Goal: Task Accomplishment & Management: Manage account settings

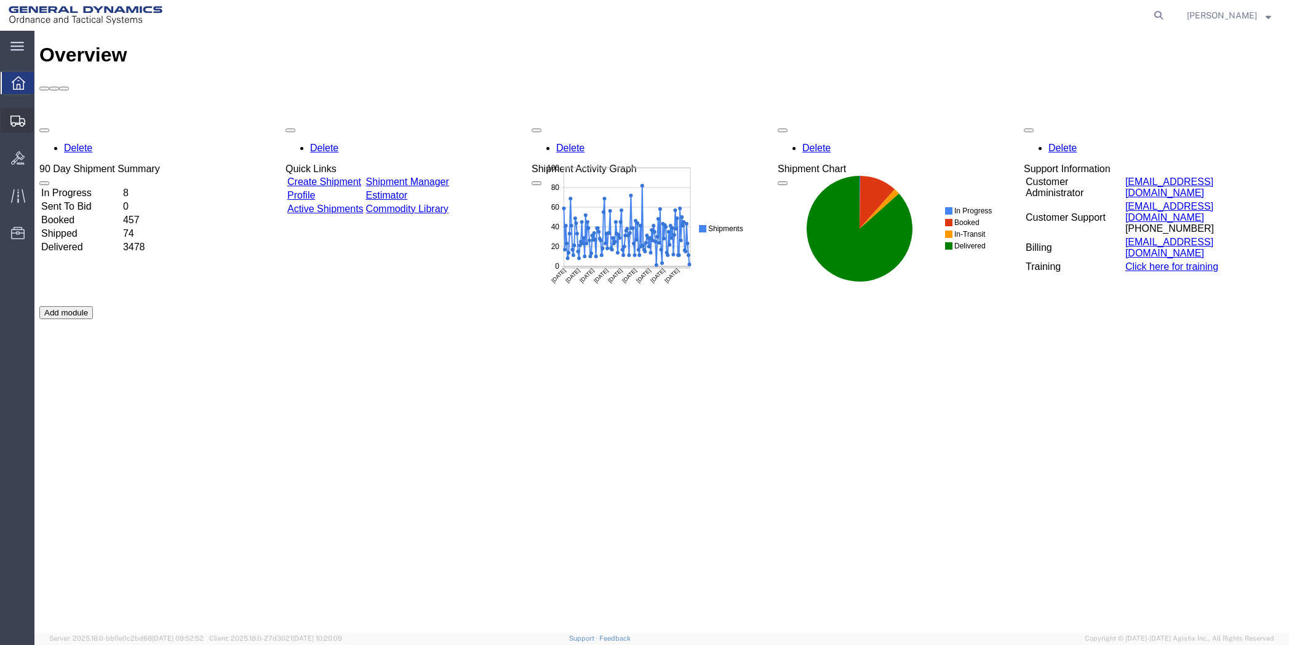
click at [0, 0] on span "Shipment Manager" at bounding box center [0, 0] width 0 height 0
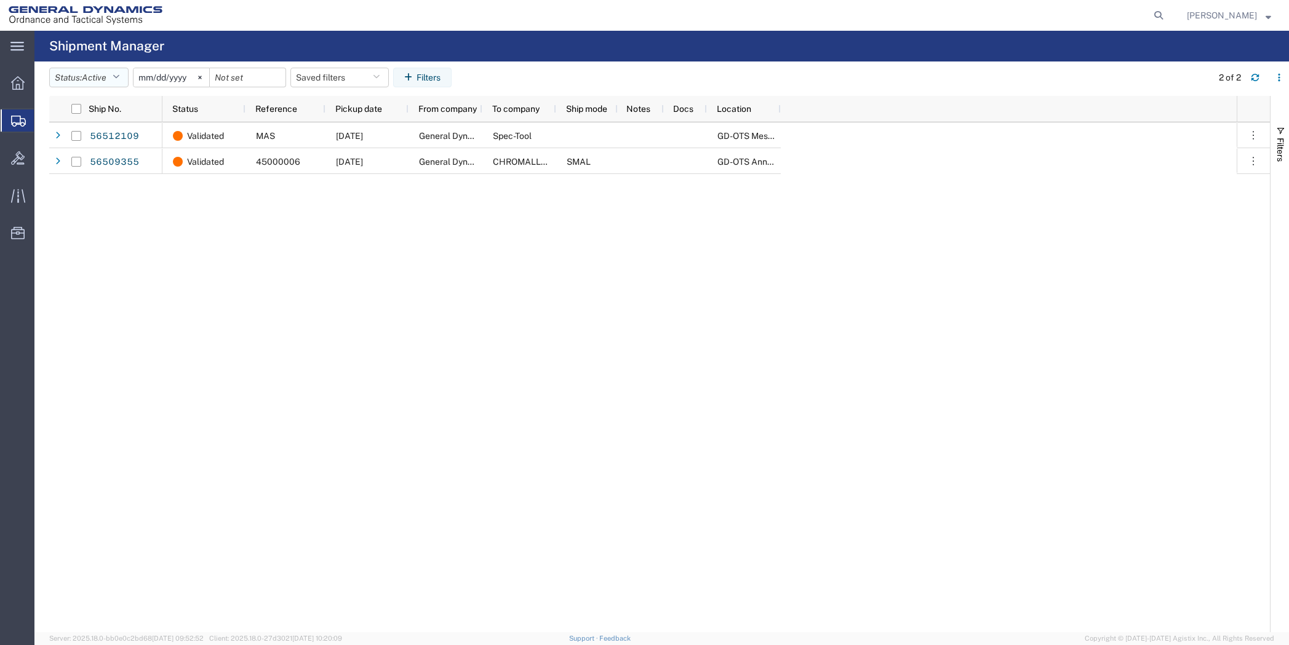
click at [119, 73] on icon "button" at bounding box center [116, 77] width 7 height 9
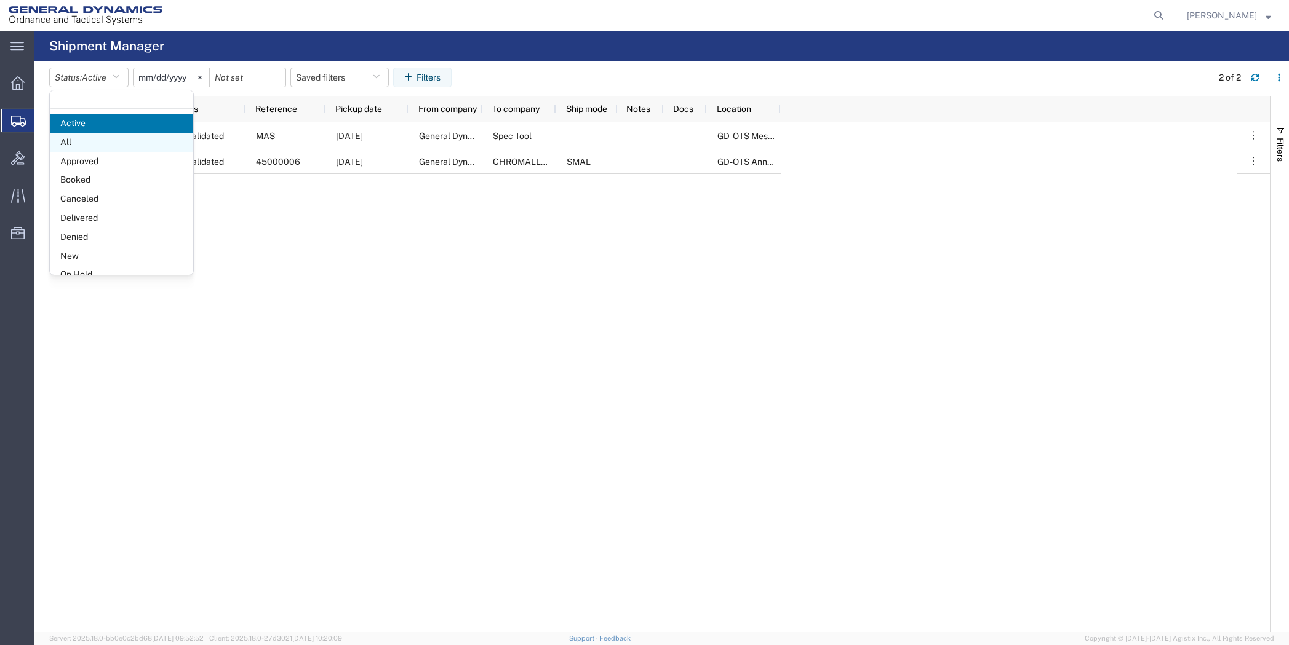
click at [92, 142] on span "All" at bounding box center [121, 142] width 143 height 19
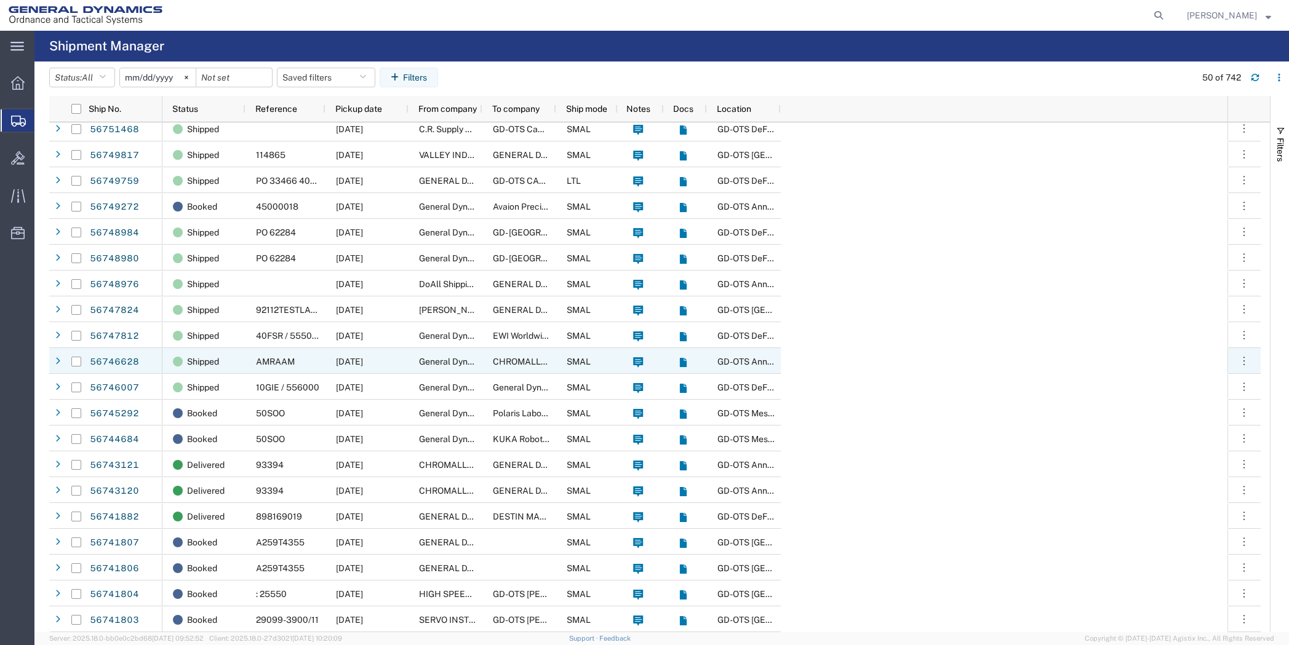
scroll to position [185, 0]
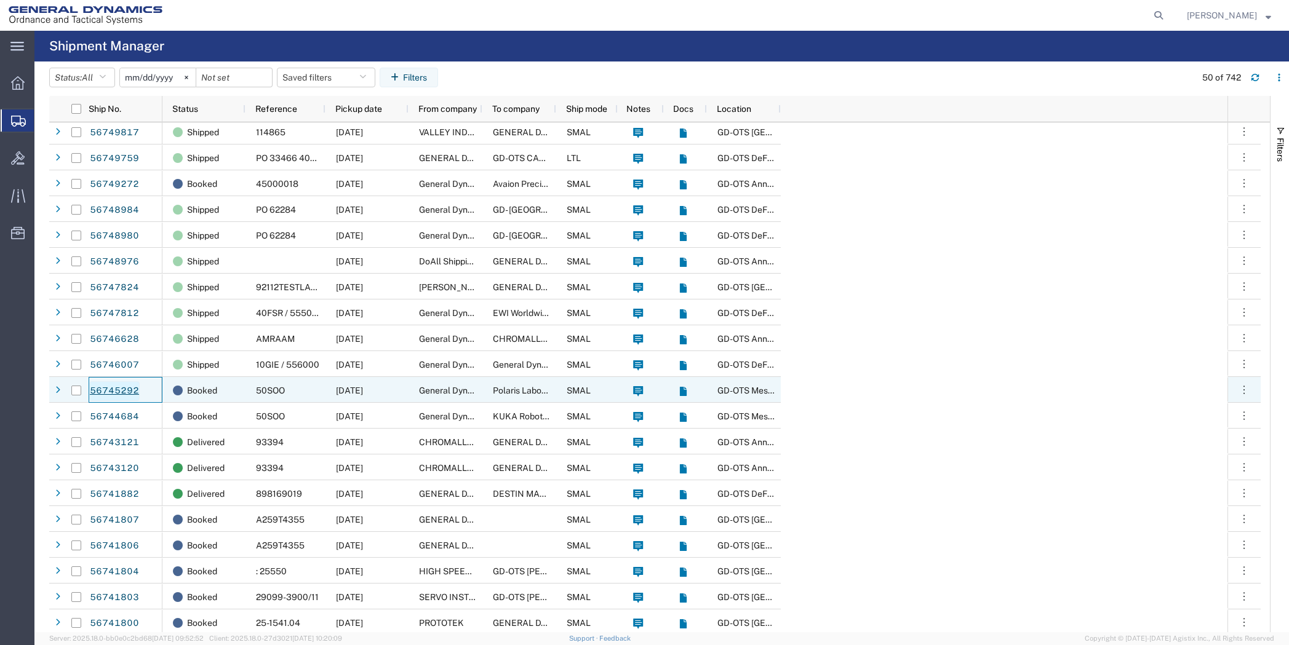
click at [124, 392] on link "56745292" at bounding box center [114, 391] width 50 height 20
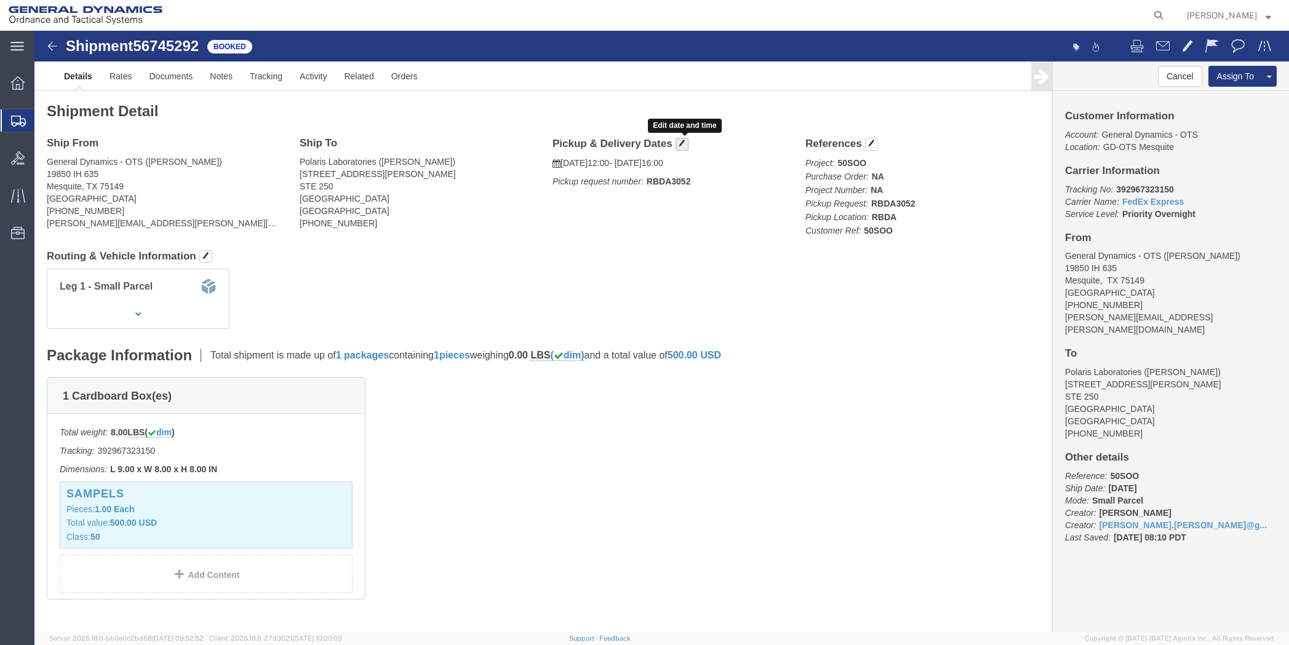
click span "button"
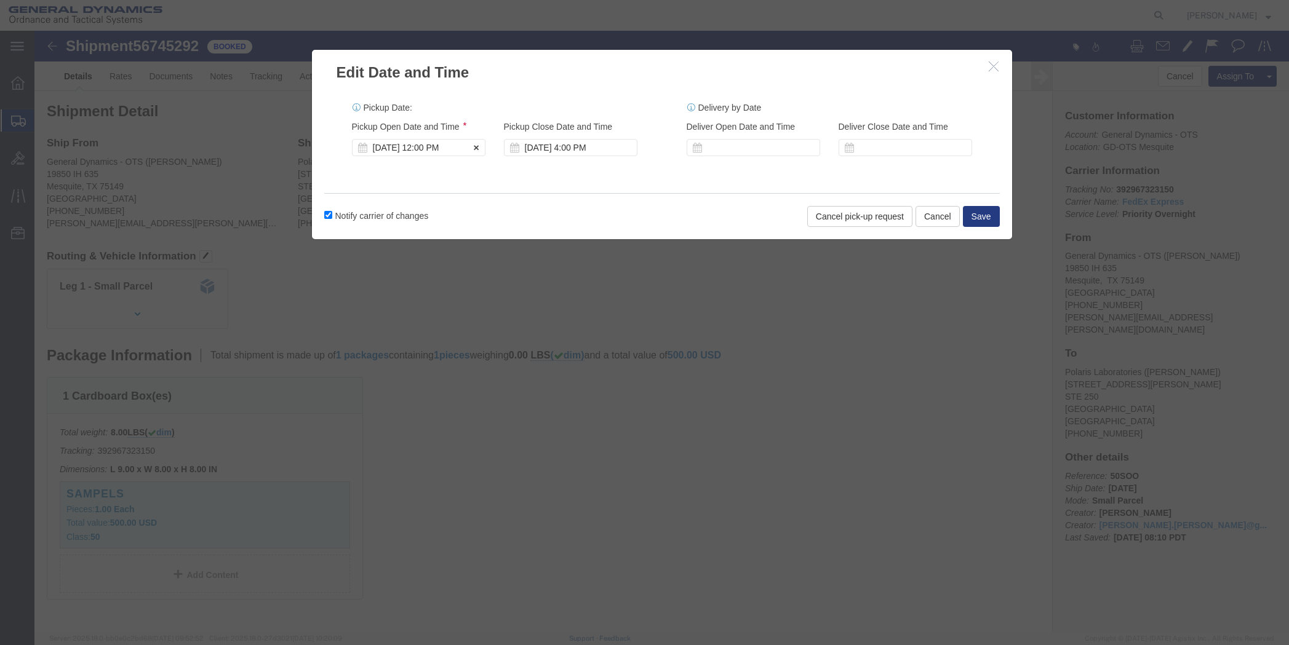
click div "[DATE] 12:00 PM"
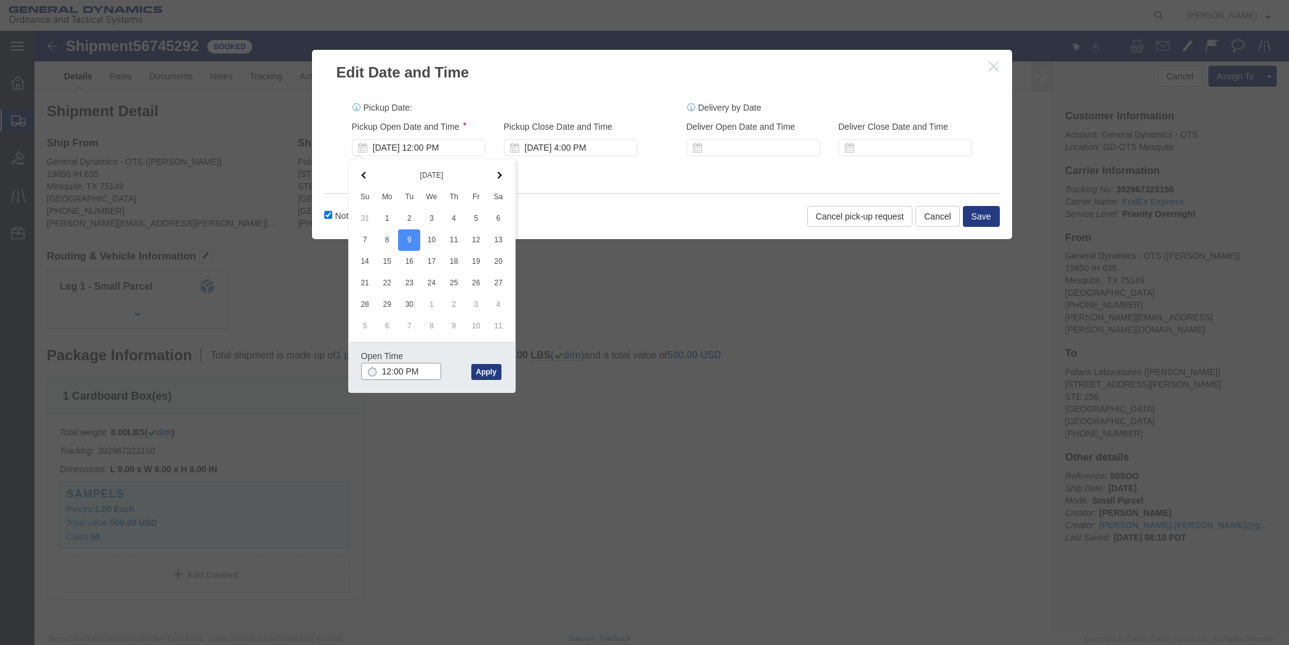
click input "12:00 PM"
click input "10:00 PM"
type input "10:00 AM"
click button "Apply"
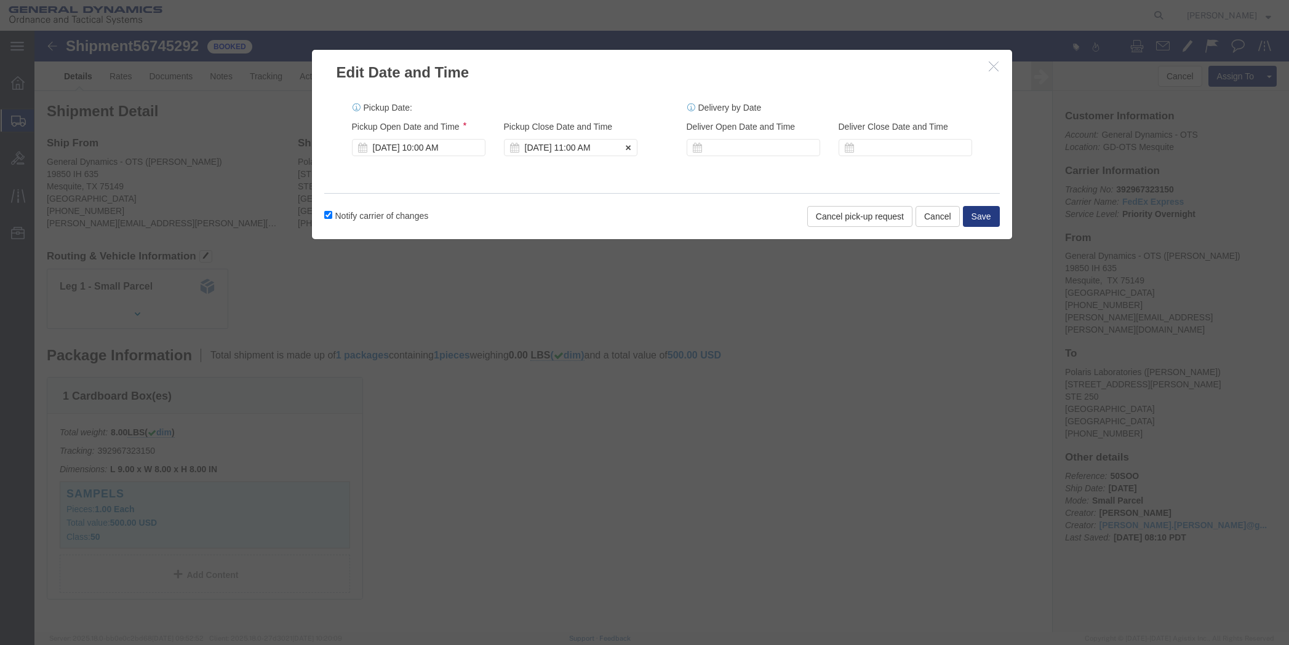
click div "[DATE] 11:00 AM"
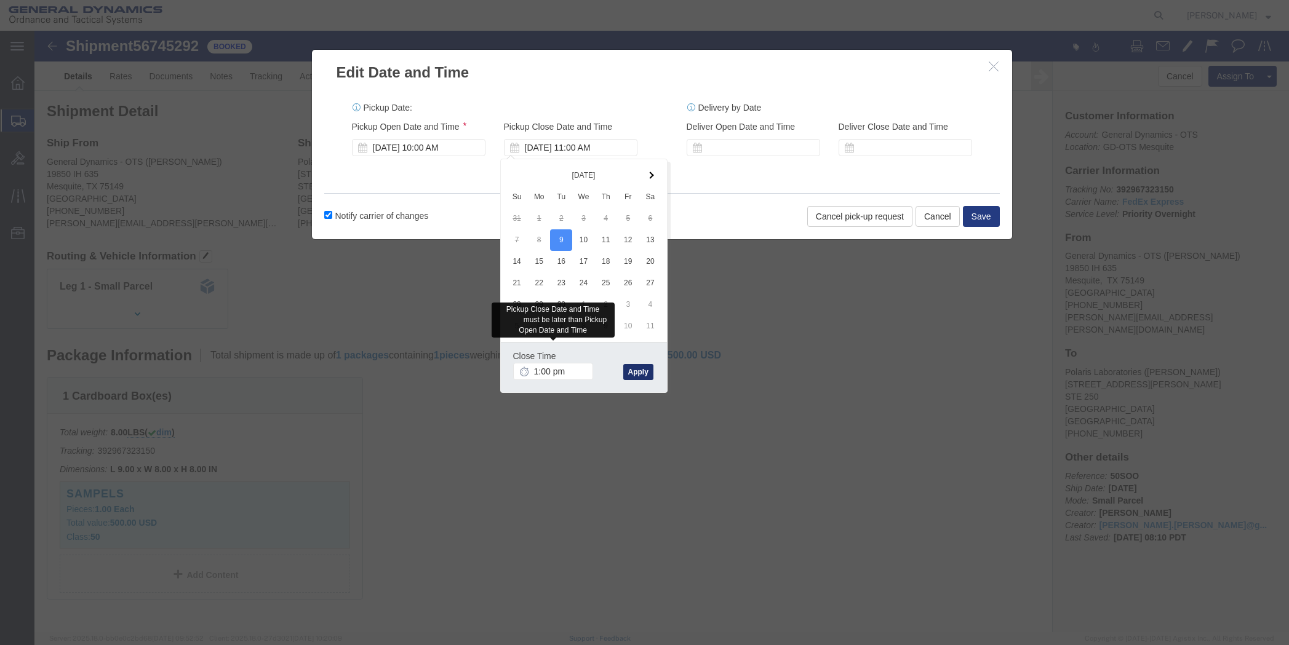
type input "1:00 PM"
click button "Apply"
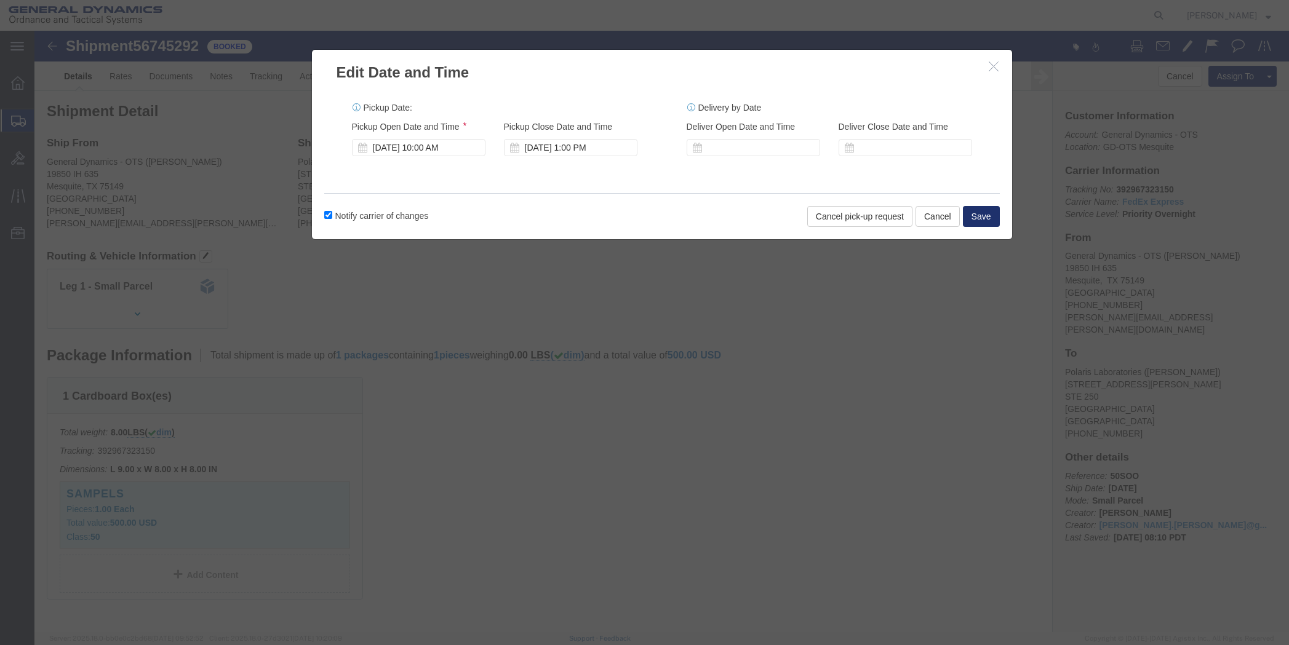
click button "Save"
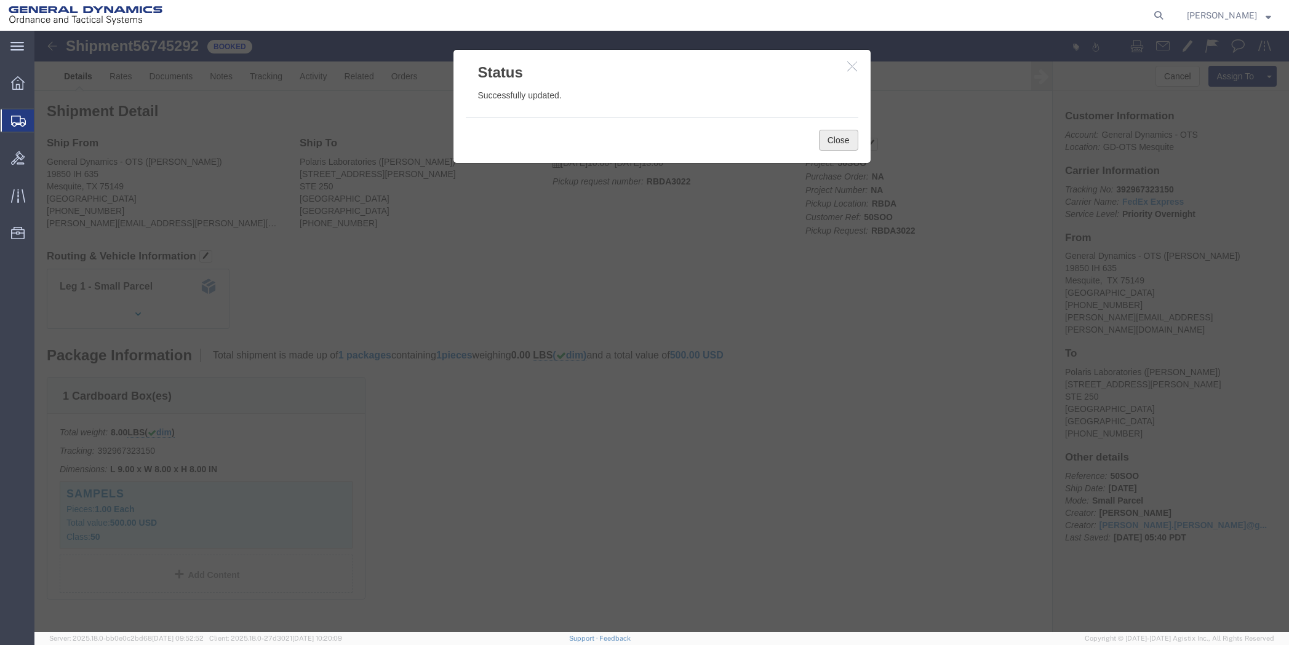
click button "Close"
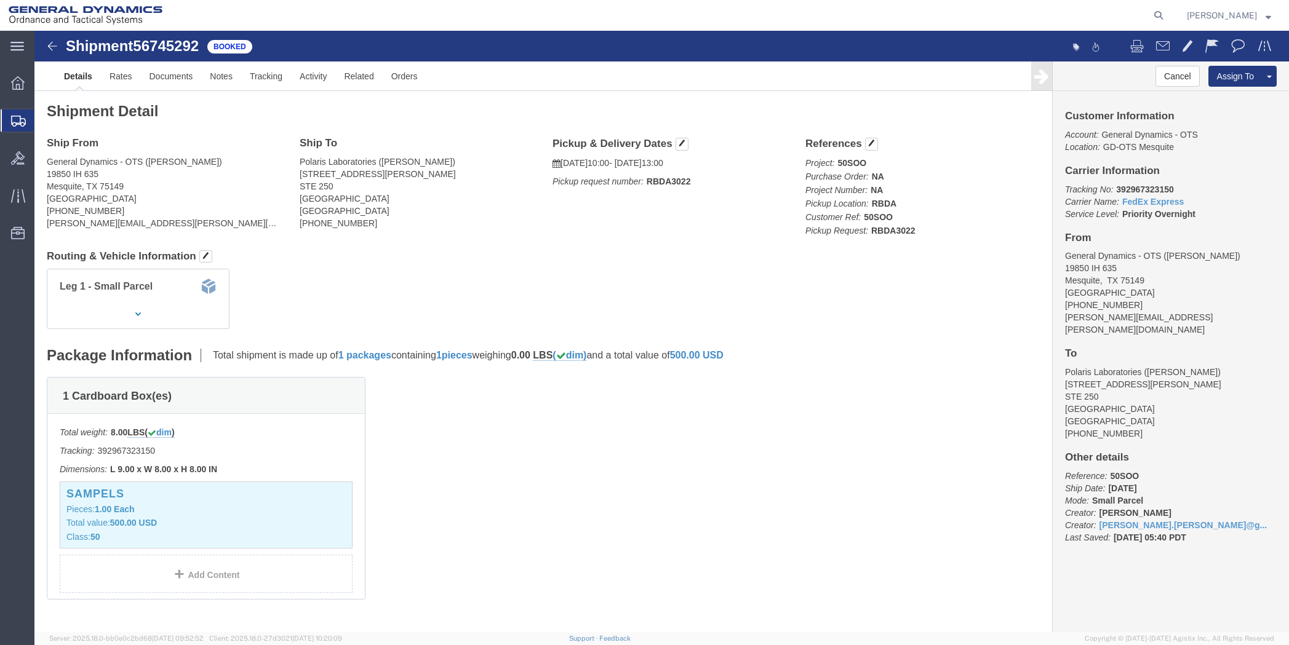
click img
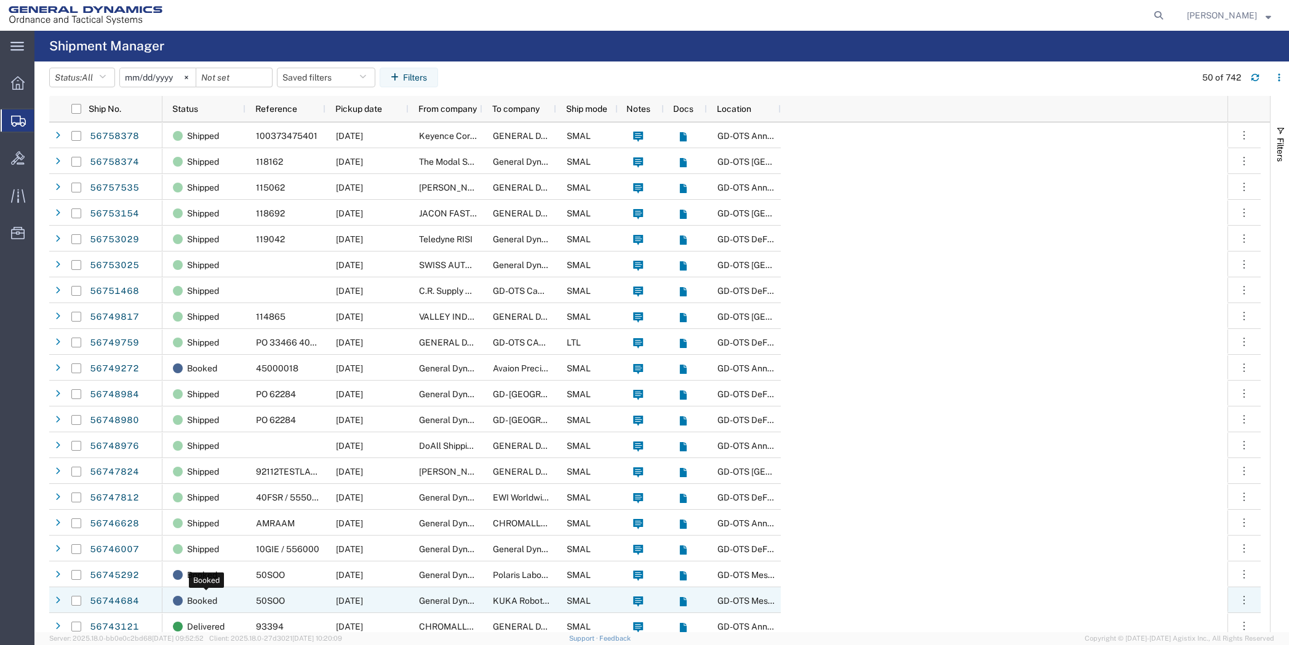
click at [209, 599] on span "Booked" at bounding box center [202, 601] width 30 height 26
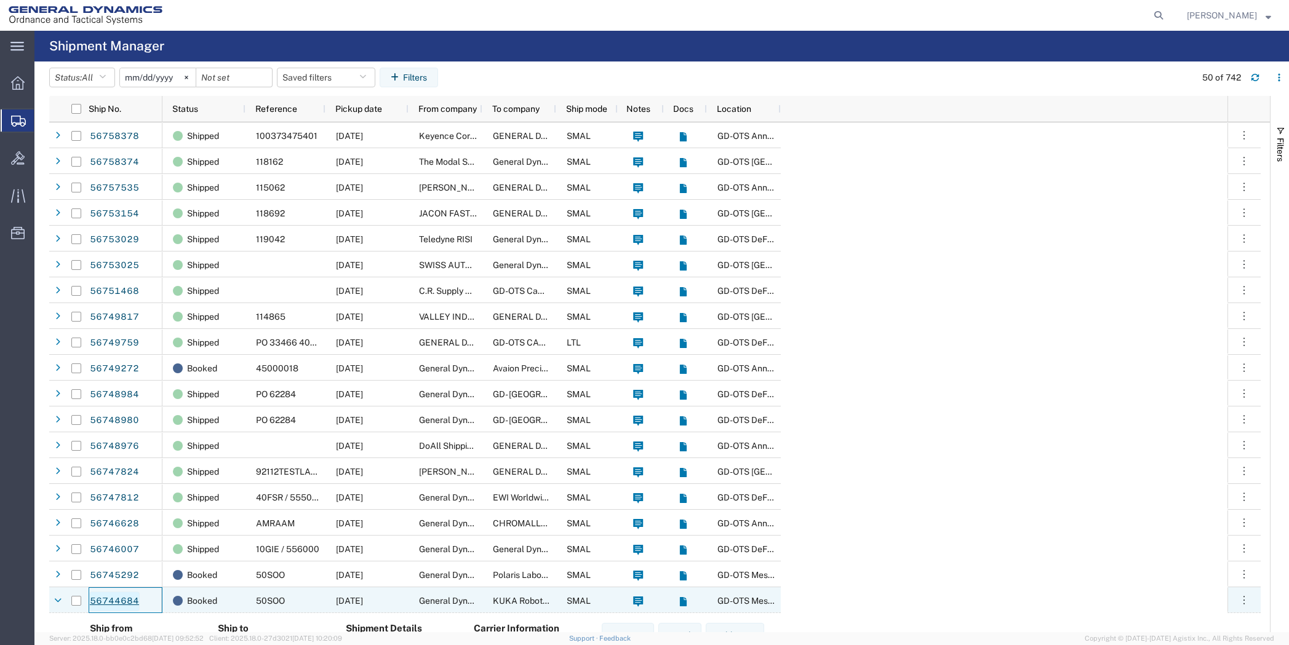
click at [113, 602] on link "56744684" at bounding box center [114, 602] width 50 height 20
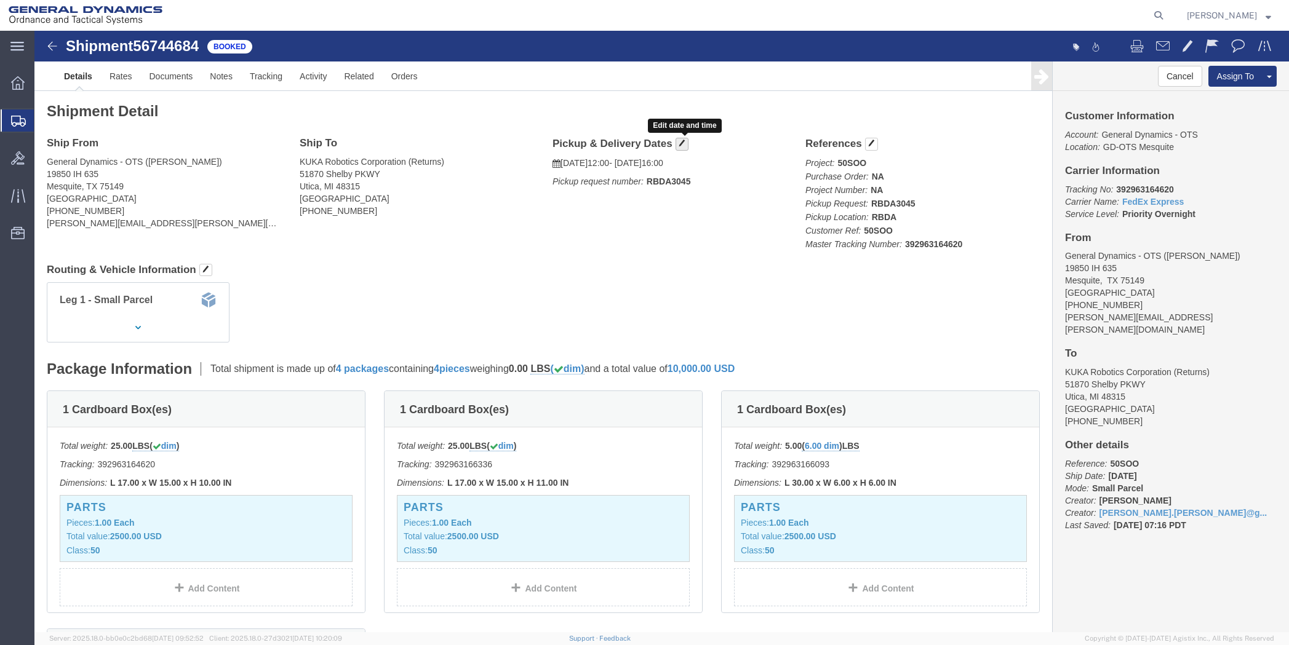
click span "button"
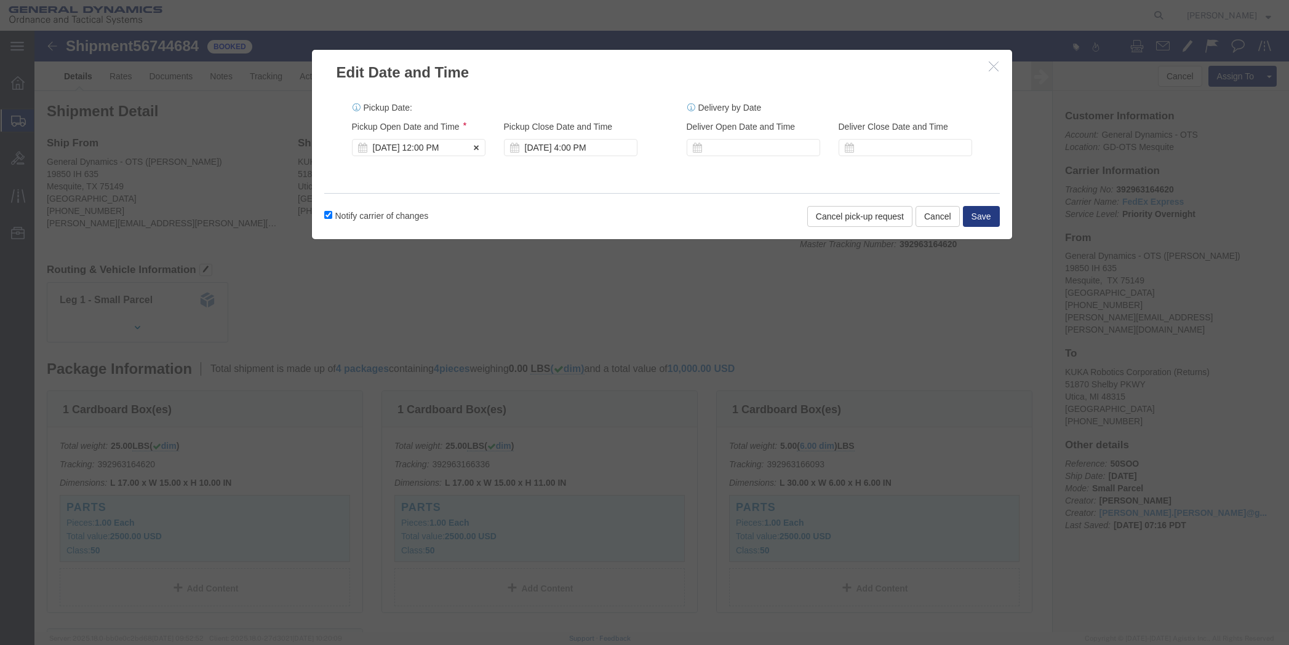
click div "[DATE] 12:00 PM"
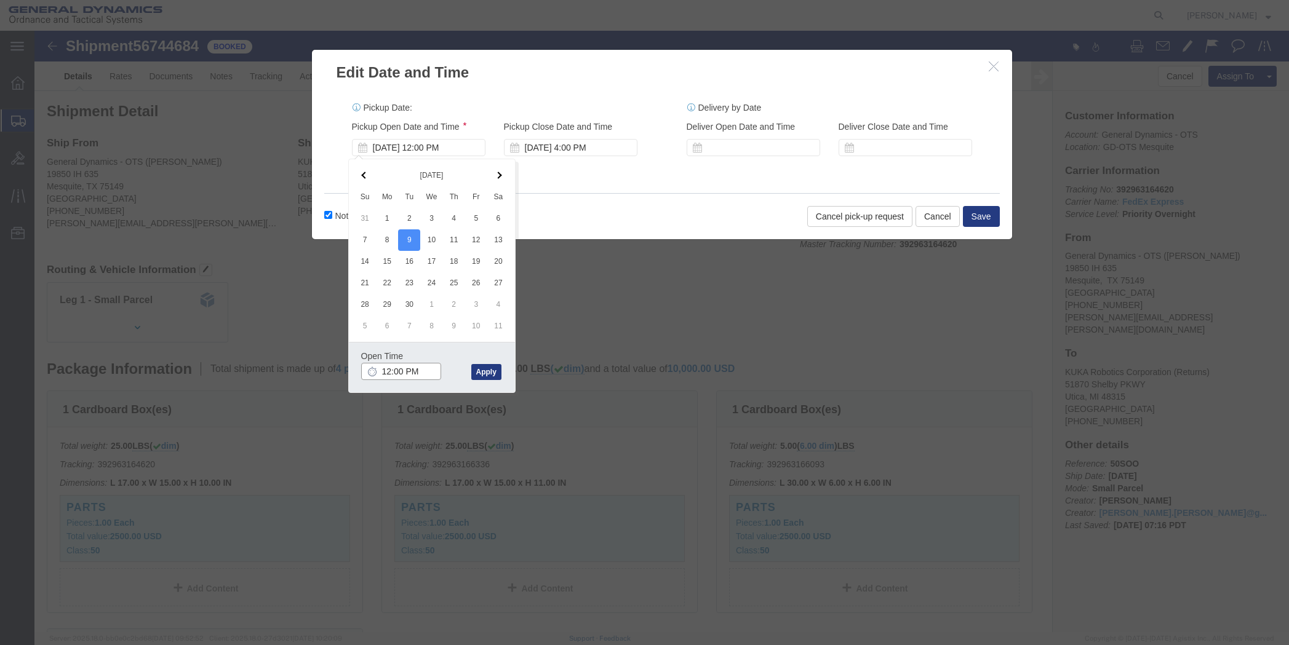
click input "12:00 PM"
type input "10:00 AM"
click button "Apply"
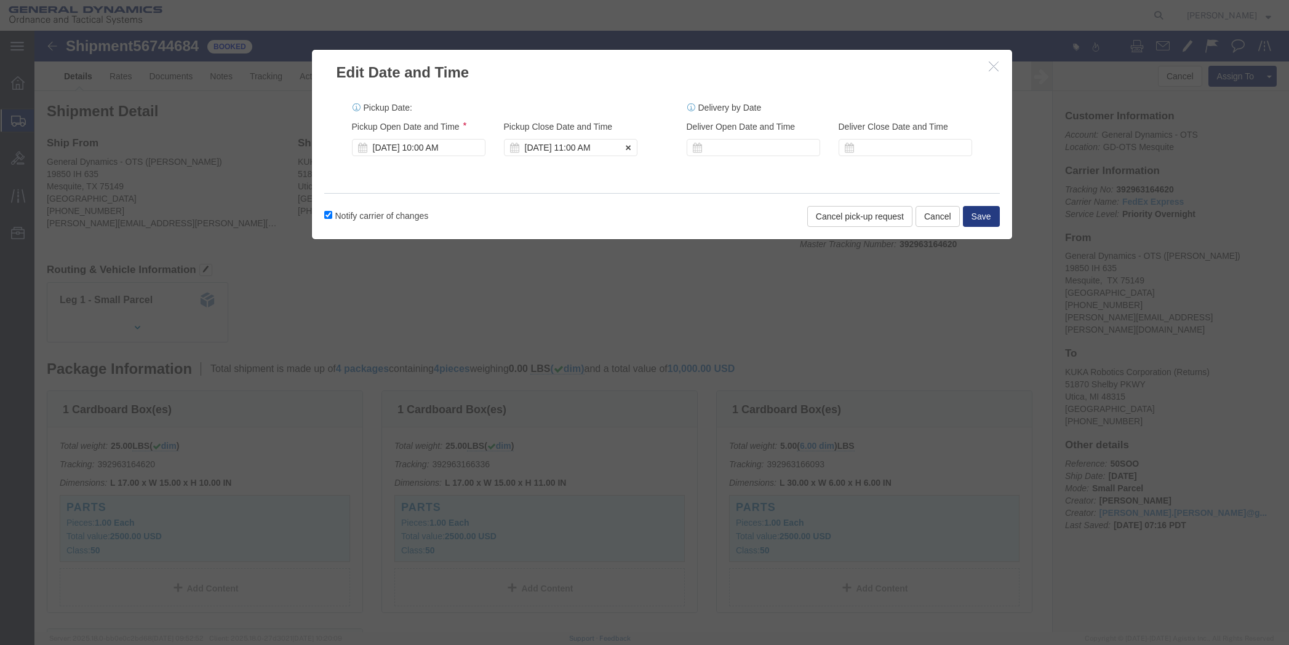
click div "[DATE] 11:00 AM"
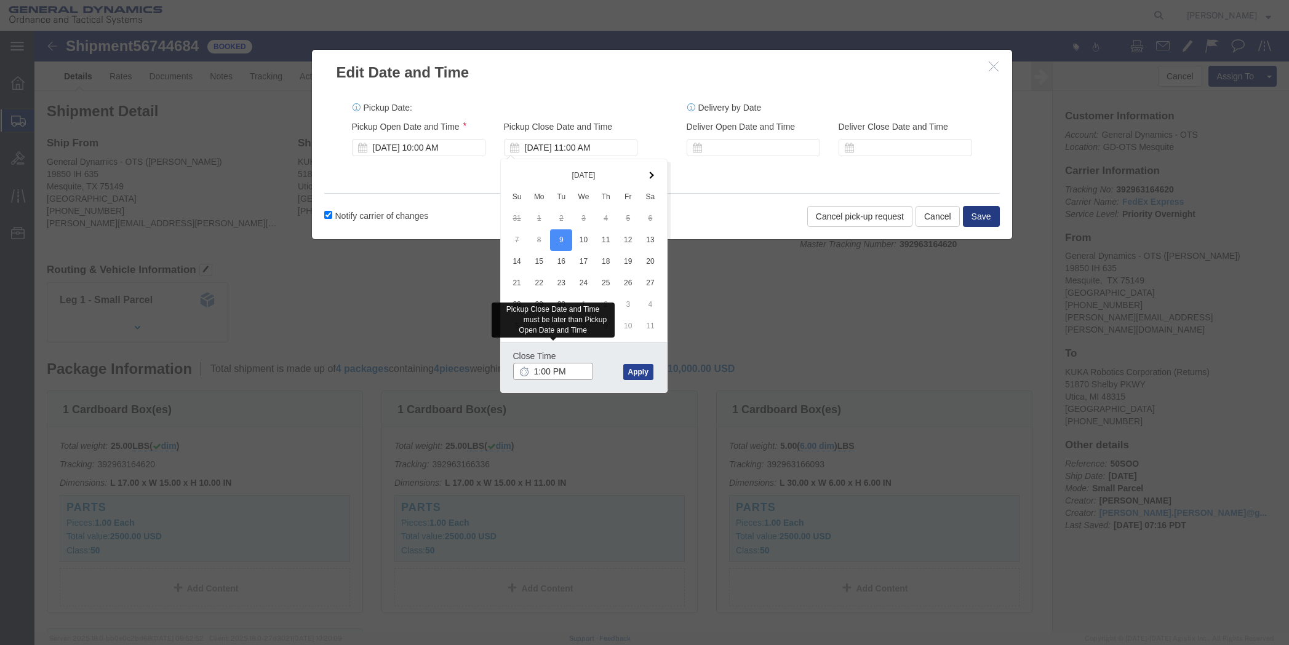
type input "1:00 PM"
click button "Apply"
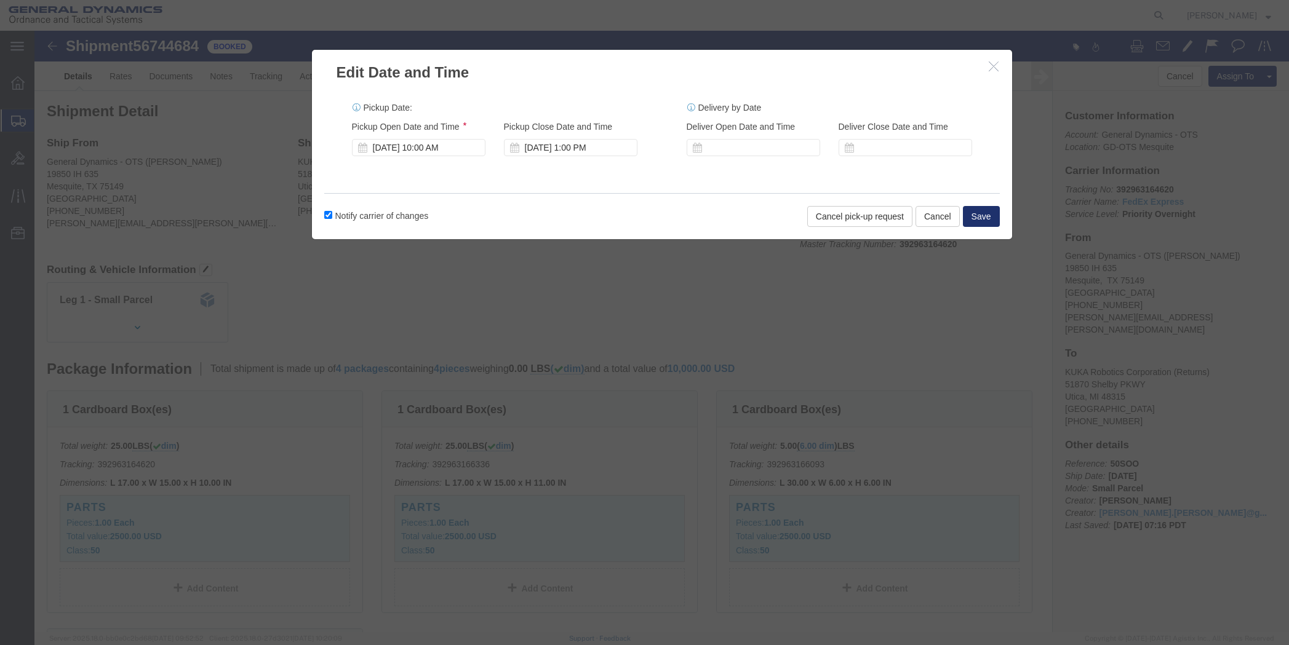
click button "Save"
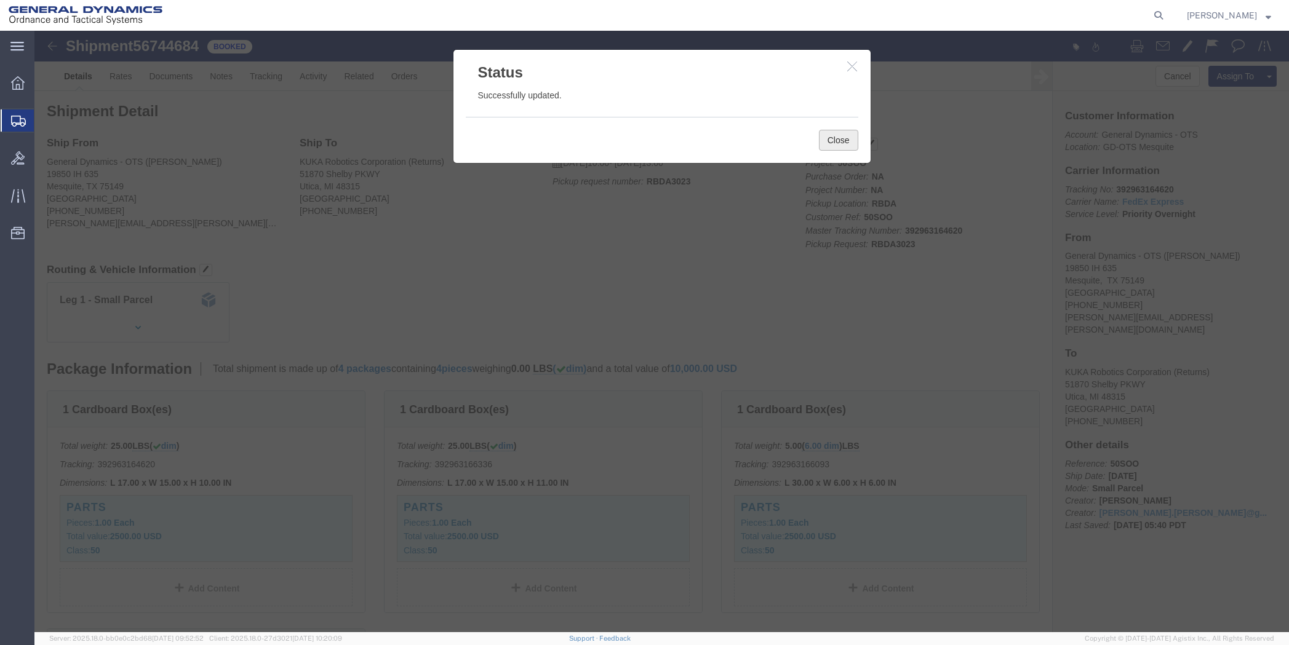
click button "Close"
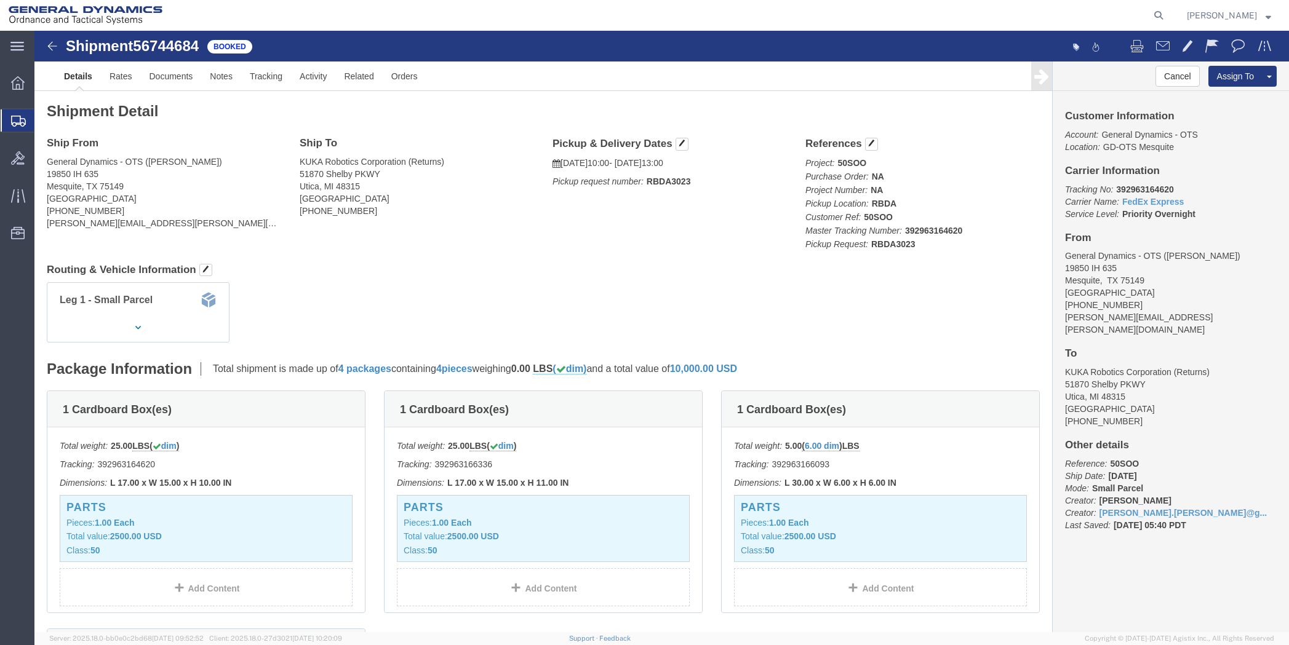
click b "RBDA3023"
click button "button"
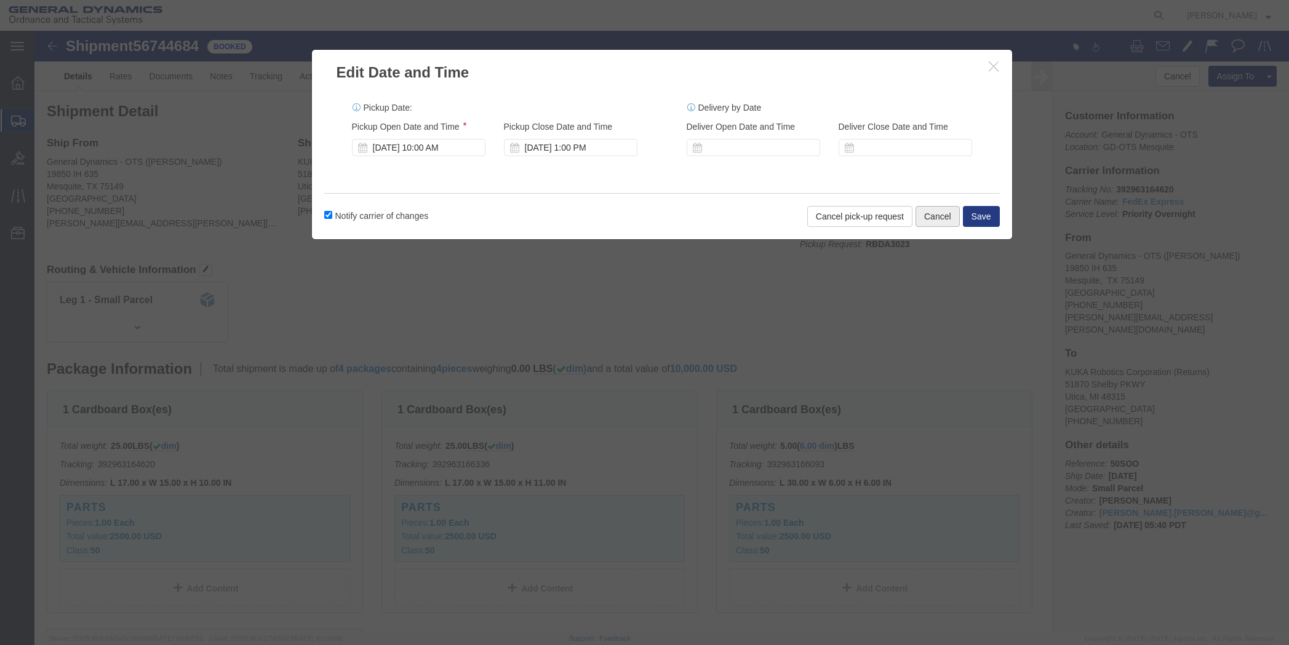
click button "Cancel"
